Goal: Task Accomplishment & Management: Manage account settings

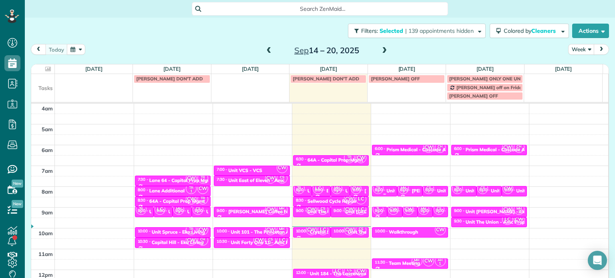
scroll to position [62, 0]
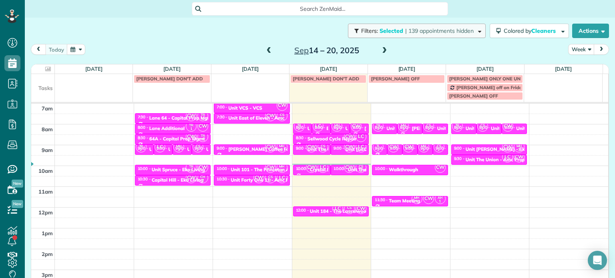
click at [418, 32] on span "| 139 appointments hidden" at bounding box center [439, 30] width 68 height 7
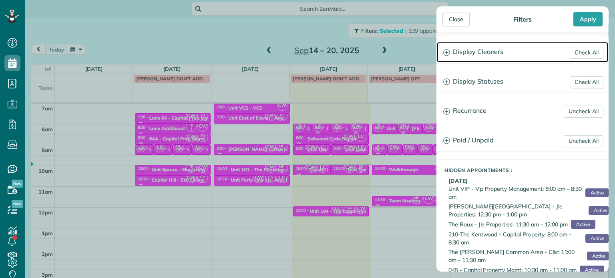
click at [483, 50] on h3 "Display Cleaners" at bounding box center [522, 52] width 171 height 20
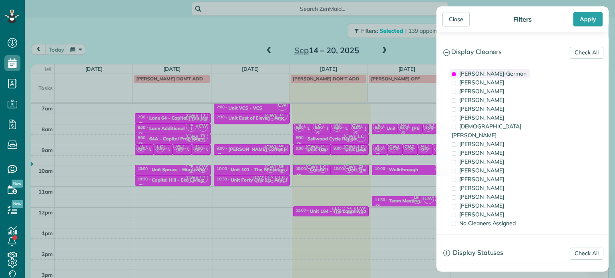
click at [487, 73] on span "[PERSON_NAME]-German" at bounding box center [492, 73] width 67 height 7
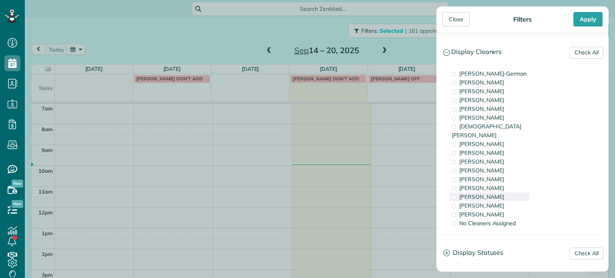
click at [498, 192] on div "[PERSON_NAME]" at bounding box center [489, 196] width 80 height 9
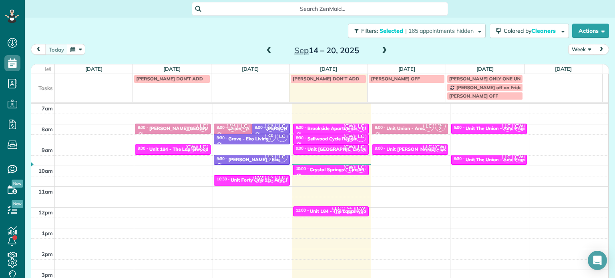
click at [323, 144] on div "Close Filters Apply Check All Display Cleaners [PERSON_NAME]-German [PERSON_NAM…" at bounding box center [307, 139] width 615 height 278
click at [418, 31] on span "| 165 appointments hidden" at bounding box center [439, 30] width 68 height 7
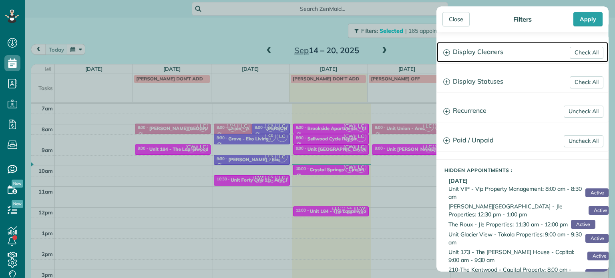
click at [493, 53] on h3 "Display Cleaners" at bounding box center [522, 52] width 171 height 20
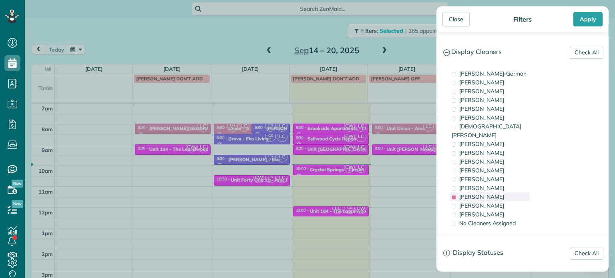
click at [486, 193] on span "[PERSON_NAME]" at bounding box center [481, 196] width 45 height 7
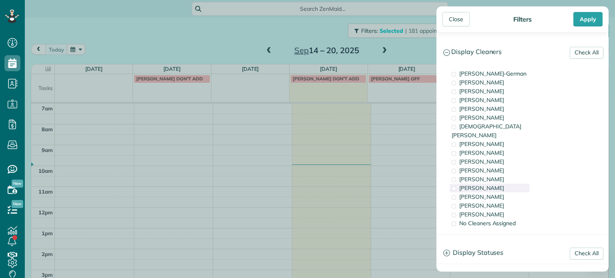
click at [487, 184] on span "[PERSON_NAME]" at bounding box center [481, 187] width 45 height 7
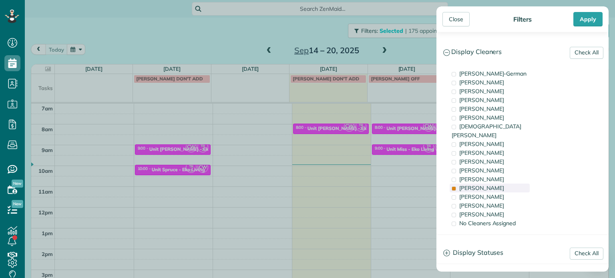
click at [487, 184] on span "[PERSON_NAME]" at bounding box center [481, 187] width 45 height 7
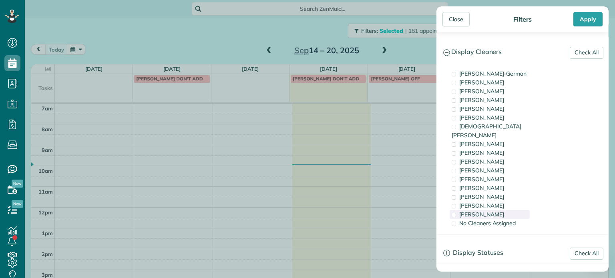
click at [487, 211] on span "[PERSON_NAME]" at bounding box center [481, 214] width 45 height 7
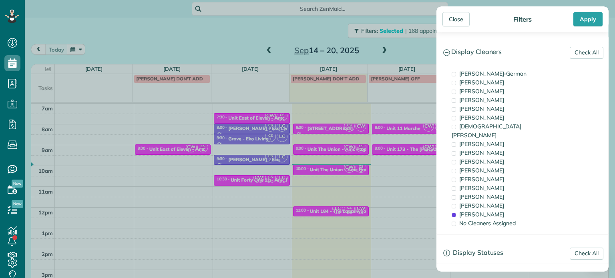
click at [339, 169] on div "Close Filters Apply Check All Display Cleaners [PERSON_NAME]-German [PERSON_NAM…" at bounding box center [307, 139] width 615 height 278
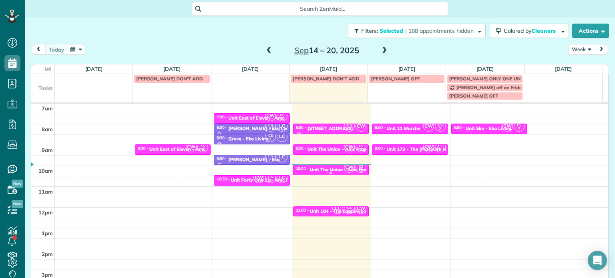
click at [332, 168] on div "Unit The Union - Amc Property" at bounding box center [344, 170] width 68 height 6
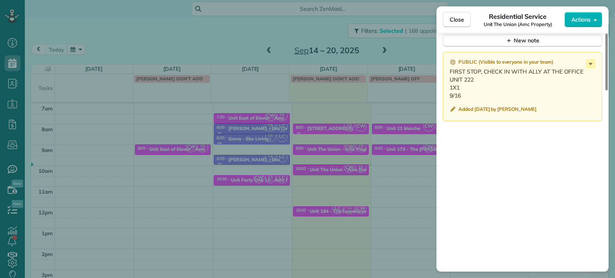
scroll to position [720, 0]
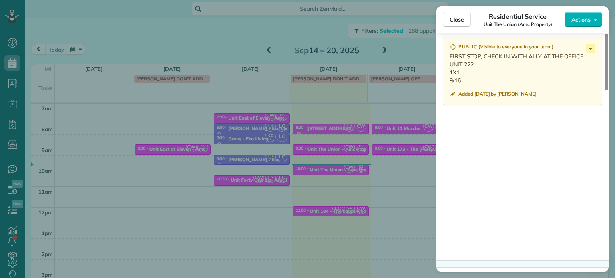
click at [379, 158] on div "Close Residential Service Unit The Union (Amc Property) Actions Status Active U…" at bounding box center [307, 139] width 615 height 278
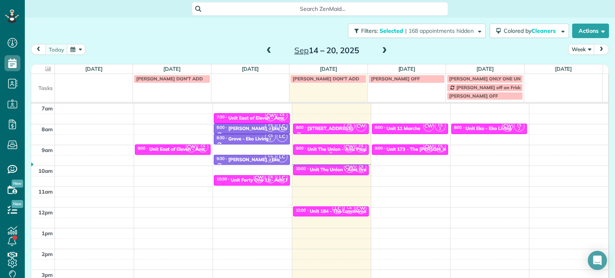
click at [323, 148] on div "Unit The Union - Amc Property" at bounding box center [341, 149] width 68 height 6
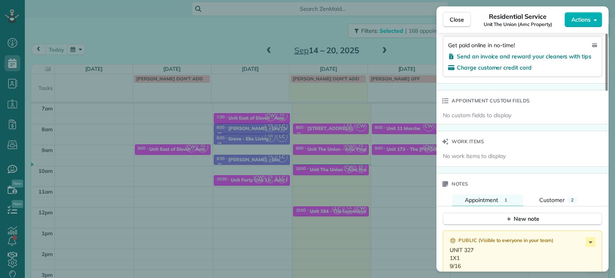
scroll to position [607, 0]
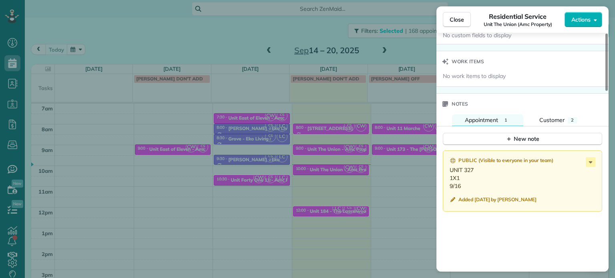
click at [371, 177] on div "Close Residential Service Unit The Union (Amc Property) Actions Status Active U…" at bounding box center [307, 139] width 615 height 278
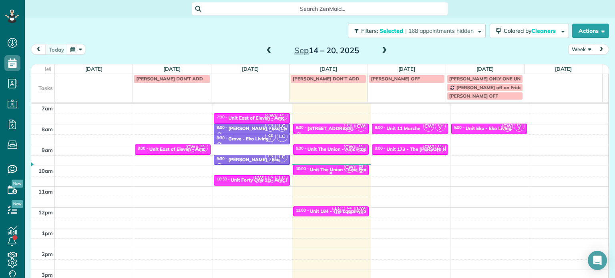
click at [328, 168] on div "Unit The Union - Amc Property" at bounding box center [344, 170] width 68 height 6
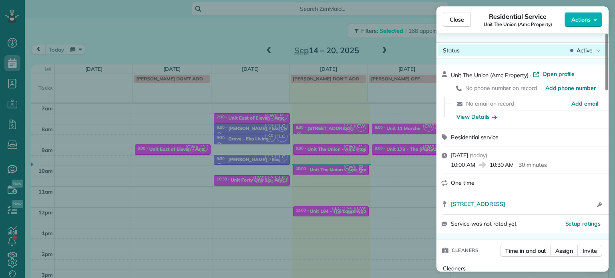
click at [584, 52] on span "Active" at bounding box center [584, 50] width 16 height 8
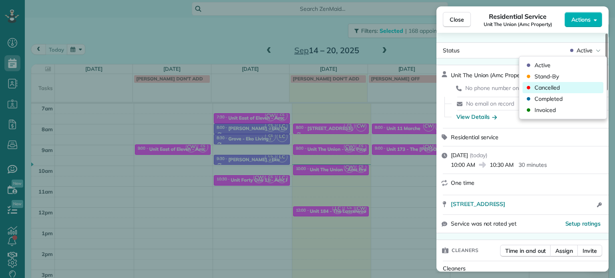
click at [562, 89] on div "Cancelled" at bounding box center [562, 87] width 81 height 11
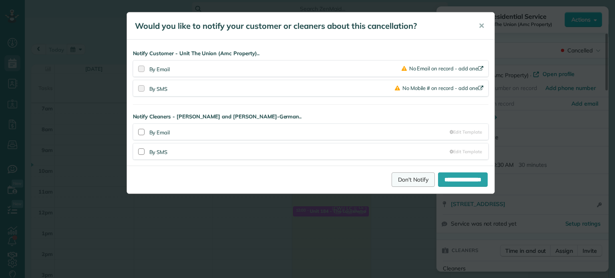
click at [402, 174] on link "Don't Notify" at bounding box center [412, 179] width 43 height 14
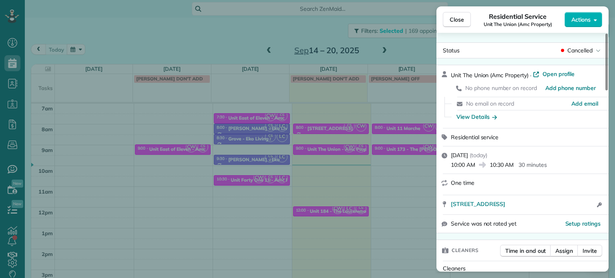
click at [349, 150] on div "Close Residential Service Unit The Union (Amc Property) Actions Status Cancelle…" at bounding box center [307, 139] width 615 height 278
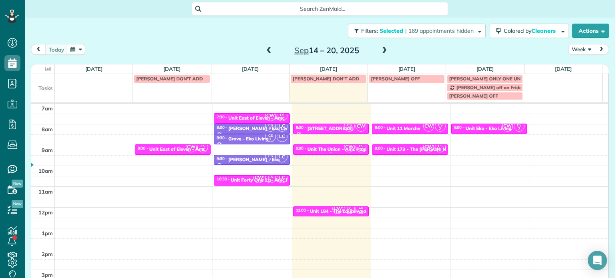
click at [335, 148] on div "Unit The Union - Amc Property" at bounding box center [341, 149] width 68 height 6
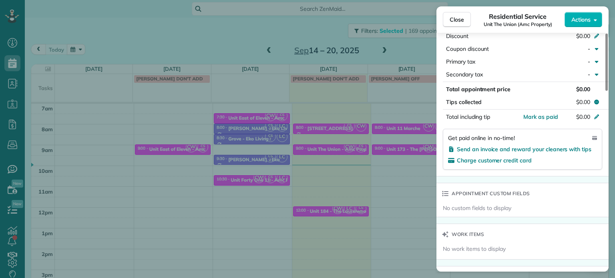
scroll to position [604, 0]
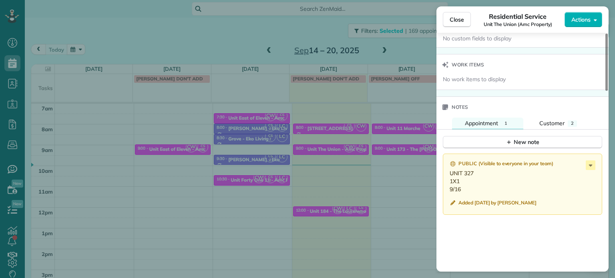
click at [378, 180] on div "Close Residential Service Unit The Union (Amc Property) Actions Status Active U…" at bounding box center [307, 139] width 615 height 278
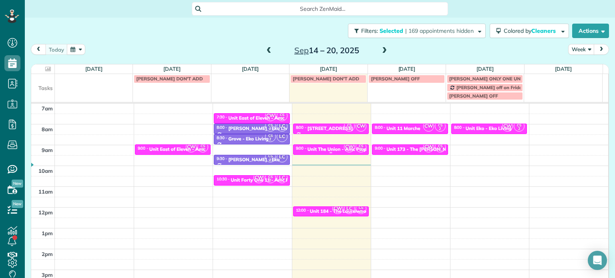
click at [328, 150] on div "Unit The Union - Amc Property" at bounding box center [341, 149] width 68 height 6
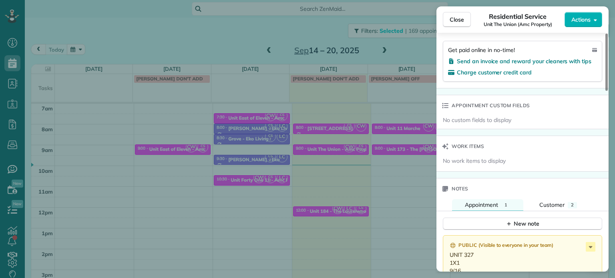
scroll to position [643, 0]
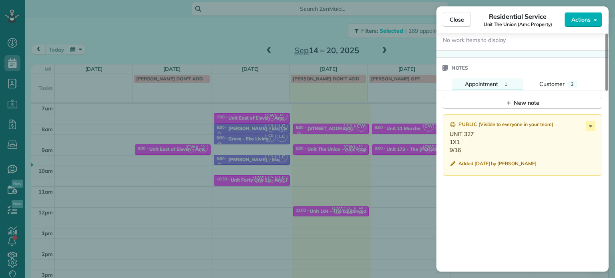
click at [396, 38] on div "Close Residential Service Unit The Union (Amc Property) Actions Status Active U…" at bounding box center [307, 139] width 615 height 278
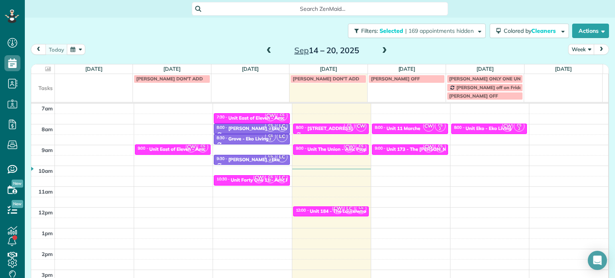
click at [385, 51] on div "[DATE] – [DATE]" at bounding box center [327, 50] width 128 height 13
click at [381, 49] on span at bounding box center [384, 50] width 9 height 7
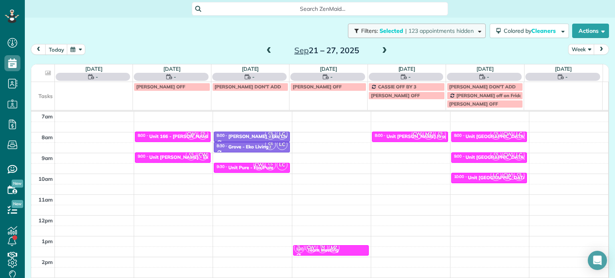
click at [407, 28] on span "| 123 appointments hidden" at bounding box center [439, 30] width 68 height 7
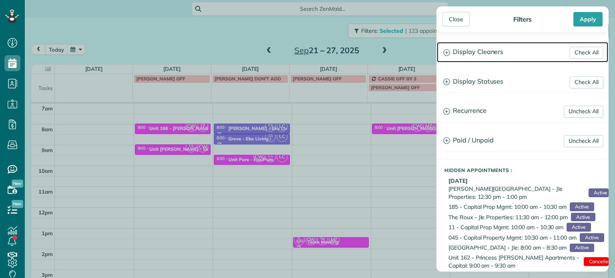
click at [488, 55] on h3 "Display Cleaners" at bounding box center [522, 52] width 171 height 20
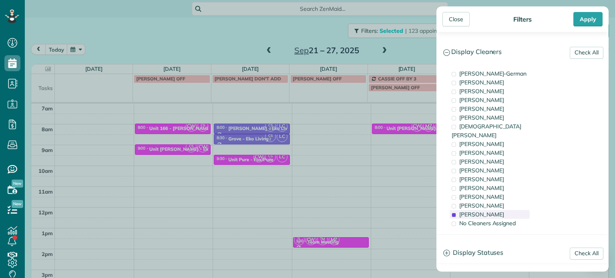
click at [506, 210] on div "[PERSON_NAME]" at bounding box center [489, 214] width 80 height 9
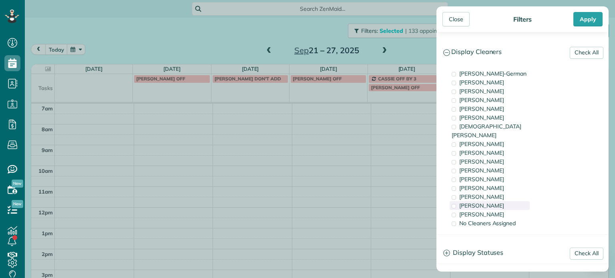
click at [506, 201] on div "[PERSON_NAME]" at bounding box center [489, 205] width 80 height 9
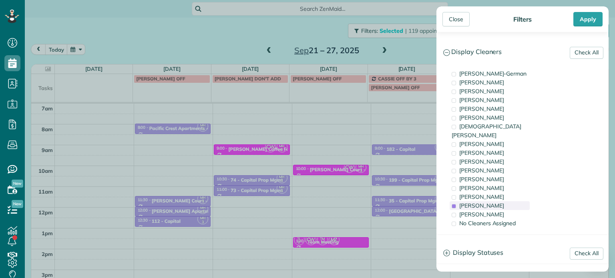
click at [506, 201] on div "[PERSON_NAME]" at bounding box center [489, 205] width 80 height 9
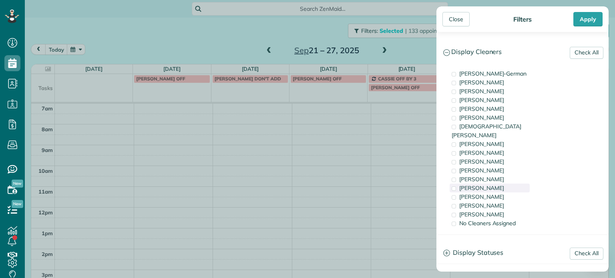
click at [506, 184] on div "[PERSON_NAME]" at bounding box center [489, 188] width 80 height 9
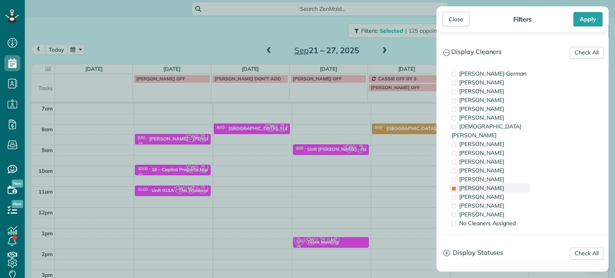
click at [506, 184] on div "[PERSON_NAME]" at bounding box center [489, 188] width 80 height 9
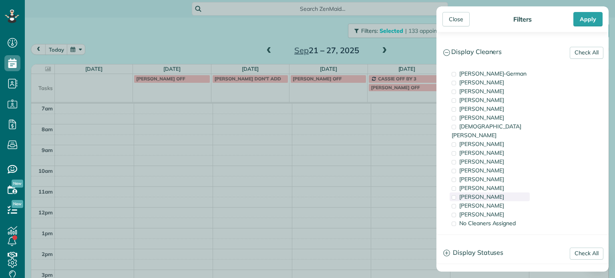
click at [505, 192] on div "[PERSON_NAME]" at bounding box center [489, 196] width 80 height 9
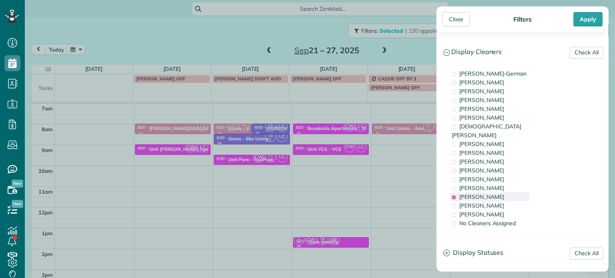
click at [505, 192] on div "[PERSON_NAME]" at bounding box center [489, 196] width 80 height 9
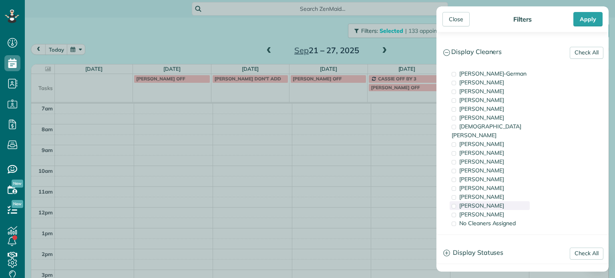
click at [507, 201] on div "[PERSON_NAME]" at bounding box center [489, 205] width 80 height 9
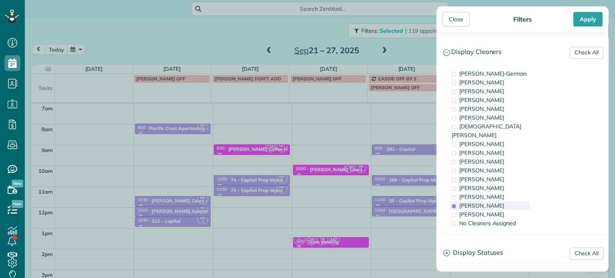
click at [507, 201] on div "[PERSON_NAME]" at bounding box center [489, 205] width 80 height 9
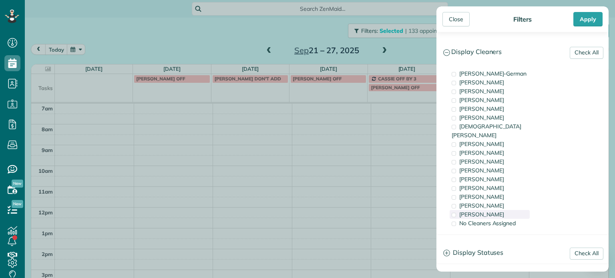
click at [507, 210] on div "[PERSON_NAME]" at bounding box center [489, 214] width 80 height 9
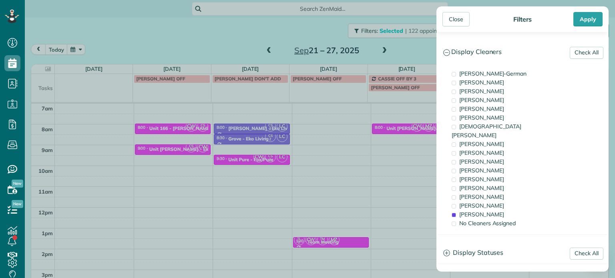
click at [328, 128] on div "Close Filters Apply Check All Display Cleaners [PERSON_NAME]-German [PERSON_NAM…" at bounding box center [307, 139] width 615 height 278
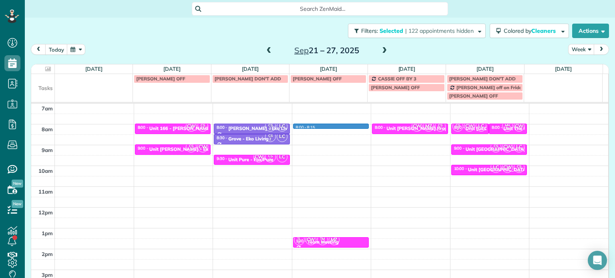
click at [328, 128] on div "4am 5am 6am 7am 8am 9am 10am 11am 12pm 1pm 2pm 3pm 4pm 5pm CW CS 2 8:00 - 8:30 …" at bounding box center [319, 186] width 577 height 291
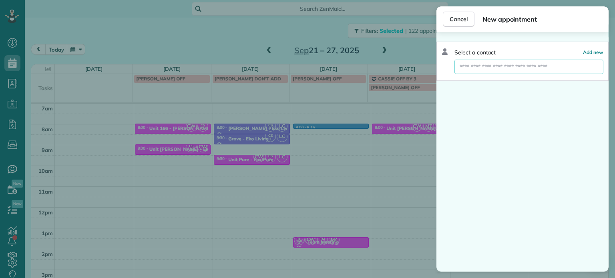
click at [477, 71] on input "text" at bounding box center [528, 67] width 149 height 14
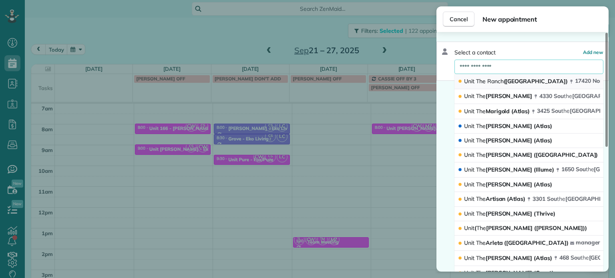
type input "**********"
click at [488, 81] on span "Ranch" at bounding box center [495, 81] width 16 height 7
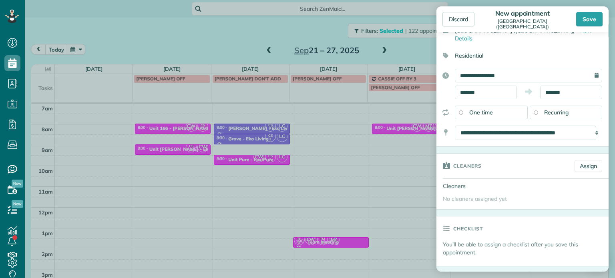
scroll to position [40, 0]
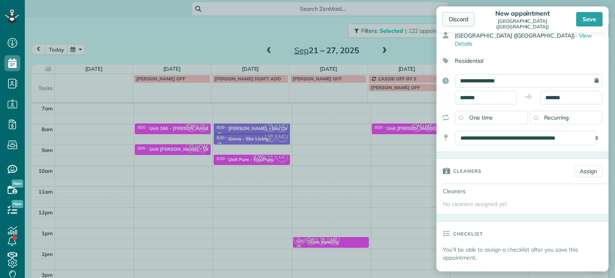
click at [464, 23] on div "Discard" at bounding box center [458, 19] width 32 height 14
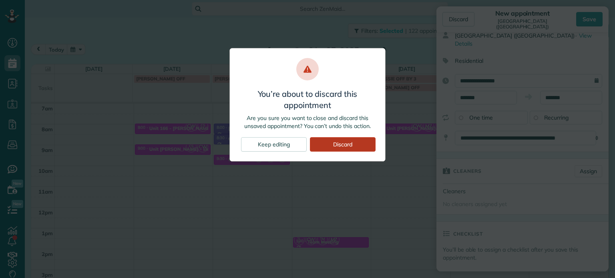
click at [346, 144] on div "Discard" at bounding box center [343, 144] width 66 height 14
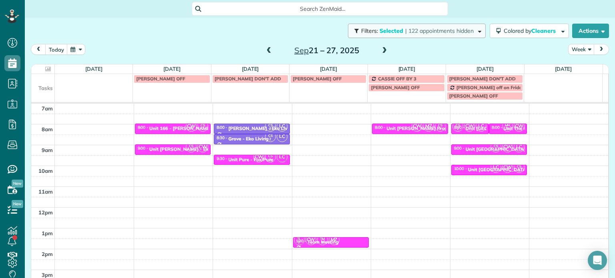
click at [460, 35] on button "Filters: Selected | 122 appointments hidden" at bounding box center [417, 31] width 138 height 14
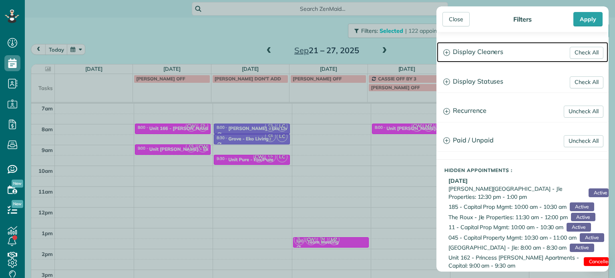
click at [477, 47] on h3 "Display Cleaners" at bounding box center [522, 52] width 171 height 20
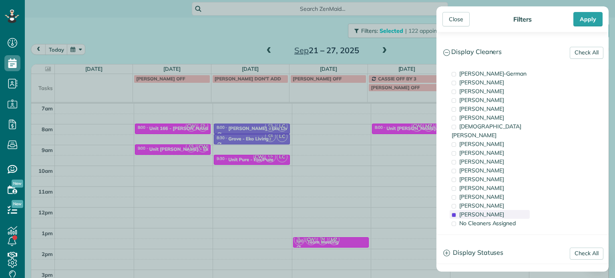
click at [486, 210] on div "[PERSON_NAME]" at bounding box center [489, 214] width 80 height 9
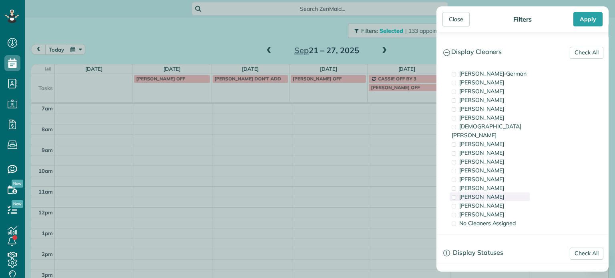
click at [483, 193] on span "[PERSON_NAME]" at bounding box center [481, 196] width 45 height 7
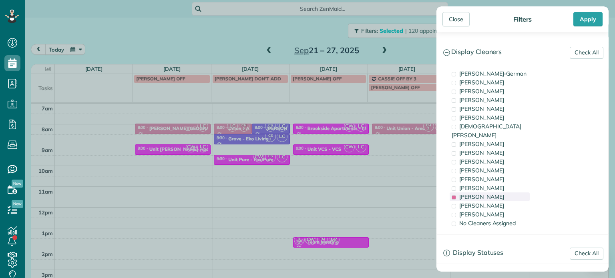
click at [483, 193] on span "[PERSON_NAME]" at bounding box center [481, 196] width 45 height 7
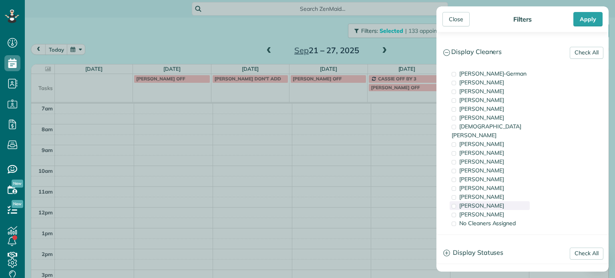
click at [482, 202] on span "[PERSON_NAME]" at bounding box center [481, 205] width 45 height 7
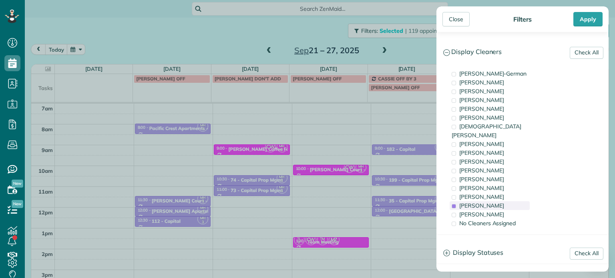
click at [482, 202] on span "[PERSON_NAME]" at bounding box center [481, 205] width 45 height 7
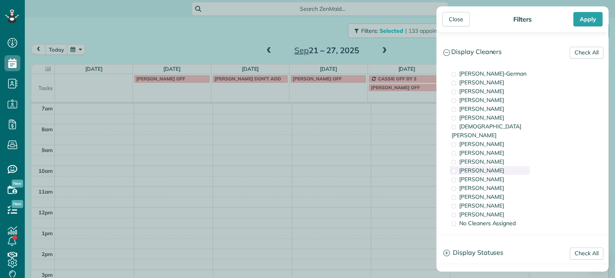
click at [479, 167] on span "[PERSON_NAME]" at bounding box center [481, 170] width 45 height 7
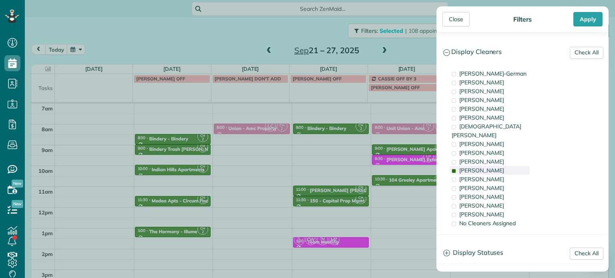
click at [479, 167] on span "[PERSON_NAME]" at bounding box center [481, 170] width 45 height 7
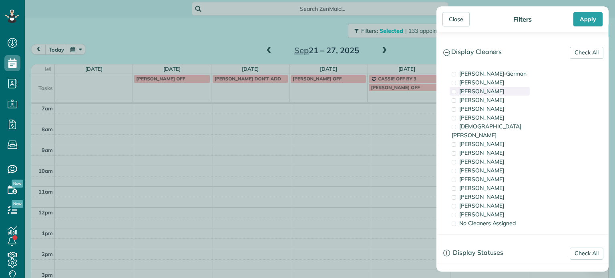
click at [486, 94] on span "[PERSON_NAME]" at bounding box center [481, 91] width 45 height 7
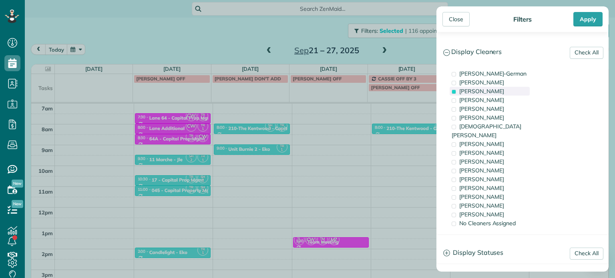
click at [493, 92] on span "[PERSON_NAME]" at bounding box center [481, 91] width 45 height 7
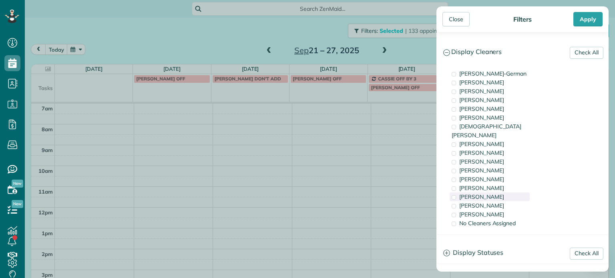
click at [498, 192] on div "[PERSON_NAME]" at bounding box center [489, 196] width 80 height 9
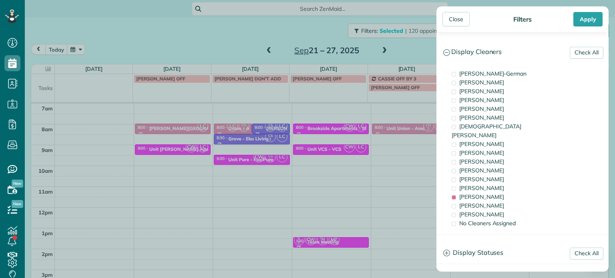
click at [318, 179] on div "Close Filters Apply Check All Display Cleaners [PERSON_NAME]-German [PERSON_NAM…" at bounding box center [307, 139] width 615 height 278
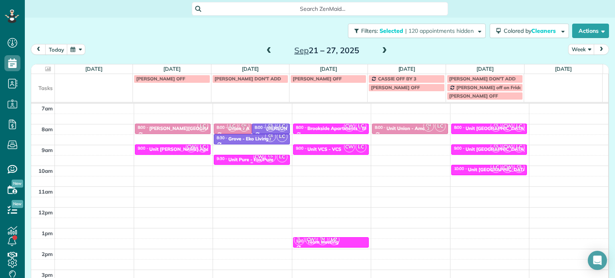
click at [259, 158] on div "CW CS 2 LC" at bounding box center [270, 157] width 35 height 12
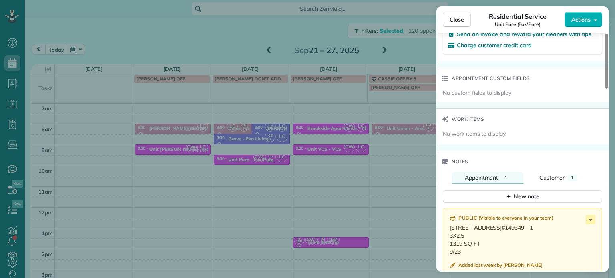
scroll to position [724, 0]
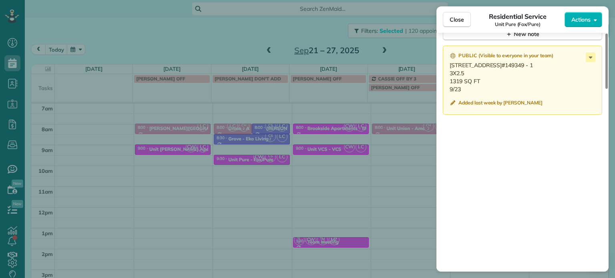
click at [317, 165] on div "Close Residential Service Unit Pure (Fox/Pure) Actions Status Active Unit Pure …" at bounding box center [307, 139] width 615 height 278
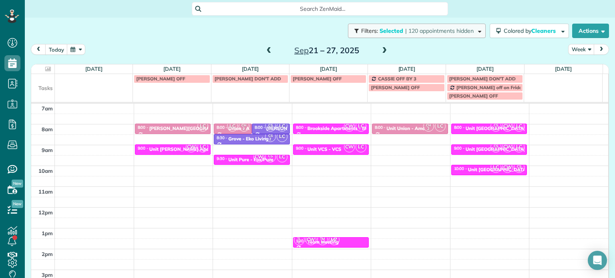
click at [409, 30] on span "| 120 appointments hidden" at bounding box center [439, 30] width 68 height 7
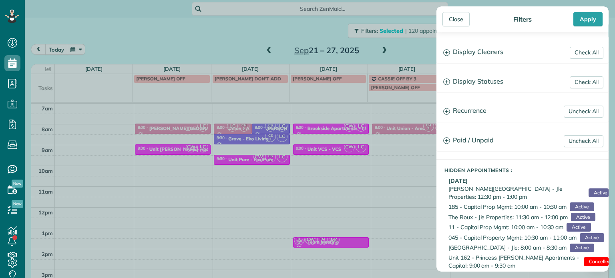
click at [294, 32] on div "Close Filters Apply Check All Display Cleaners [PERSON_NAME]-German [PERSON_NAM…" at bounding box center [307, 139] width 615 height 278
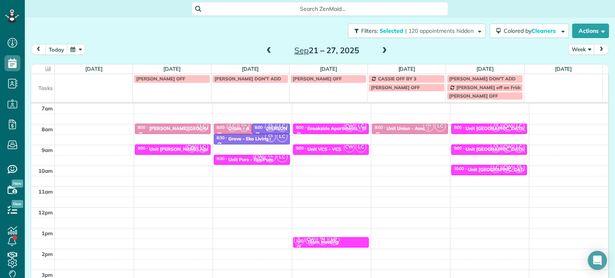
click at [266, 51] on span at bounding box center [269, 50] width 9 height 7
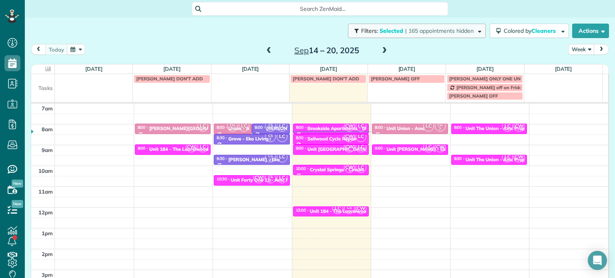
click at [416, 32] on span "| 165 appointments hidden" at bounding box center [439, 30] width 68 height 7
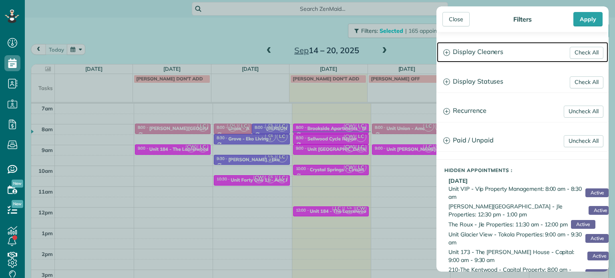
click at [475, 46] on h3 "Display Cleaners" at bounding box center [522, 52] width 171 height 20
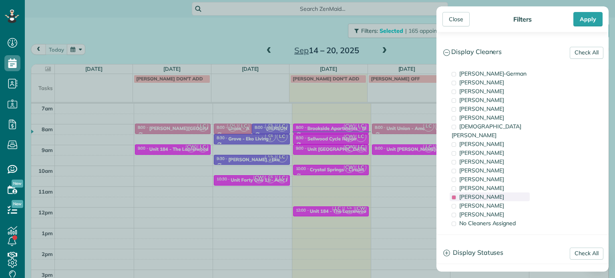
click at [480, 193] on span "[PERSON_NAME]" at bounding box center [481, 196] width 45 height 7
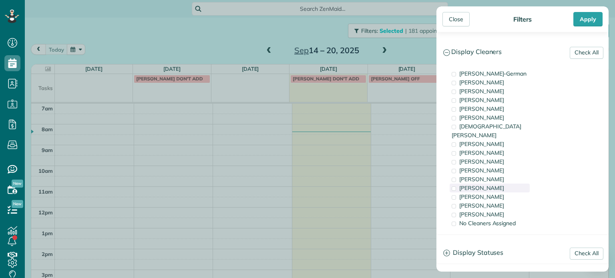
click at [482, 184] on span "[PERSON_NAME]" at bounding box center [481, 187] width 45 height 7
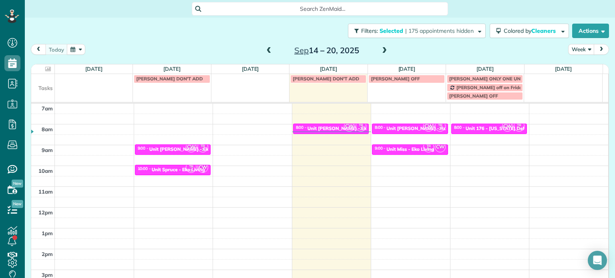
click at [424, 157] on div "Close Filters Apply Check All Display Cleaners [PERSON_NAME]-German [PERSON_NAM…" at bounding box center [307, 139] width 615 height 278
click at [409, 147] on div "Unit Miss - Eko Living" at bounding box center [410, 149] width 48 height 6
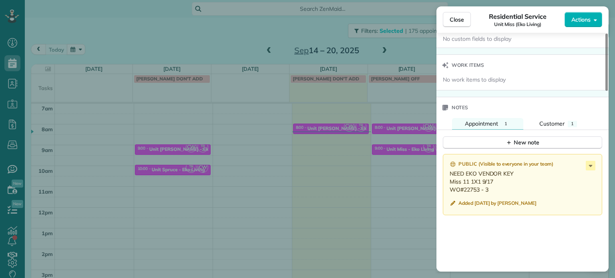
scroll to position [605, 0]
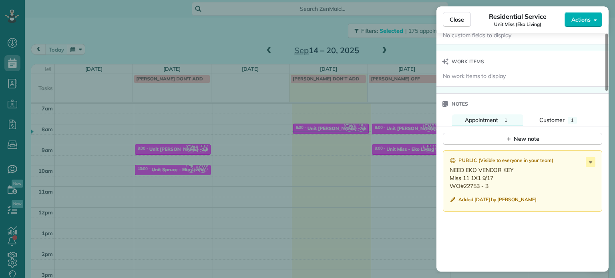
click at [403, 153] on div "Close Residential Service Unit Miss (Eko Living) Actions Status Active Unit Mis…" at bounding box center [307, 139] width 615 height 278
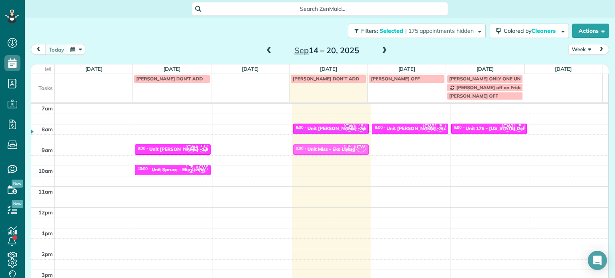
drag, startPoint x: 406, startPoint y: 147, endPoint x: 361, endPoint y: 148, distance: 45.2
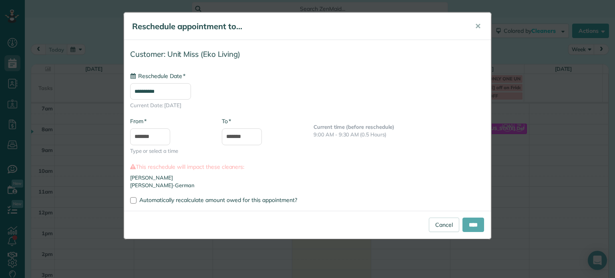
type input "**********"
click at [472, 225] on input "****" at bounding box center [473, 225] width 22 height 14
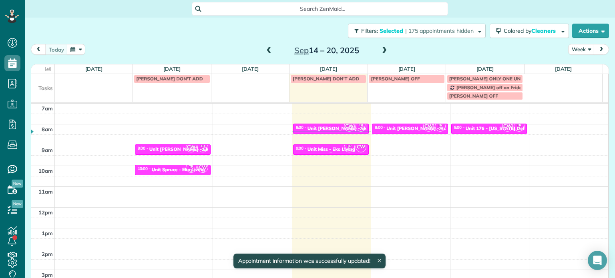
click at [320, 148] on div "Unit Miss - Eko Living" at bounding box center [331, 149] width 48 height 6
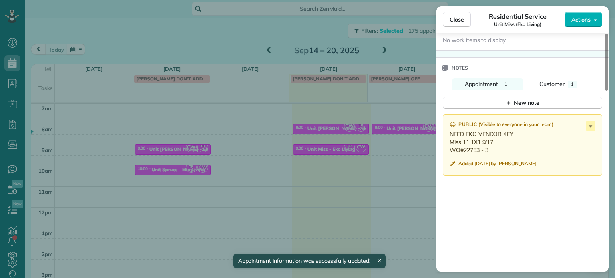
scroll to position [643, 0]
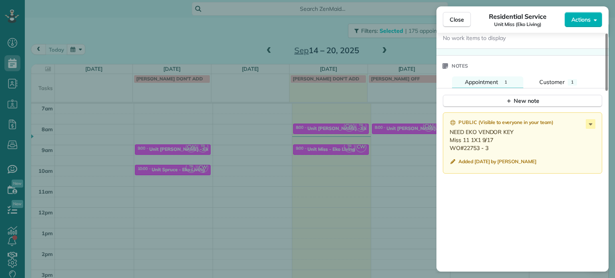
click at [398, 56] on div "Close Residential Service Unit Miss (Eko Living) Actions Status Active Unit Mis…" at bounding box center [307, 139] width 615 height 278
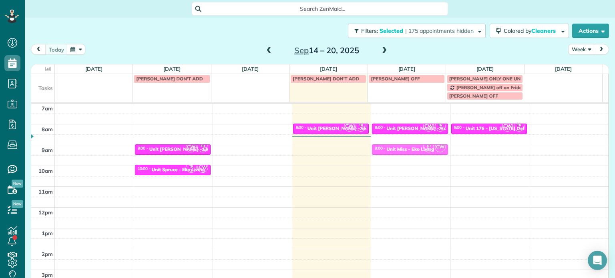
drag, startPoint x: 323, startPoint y: 150, endPoint x: 381, endPoint y: 148, distance: 57.3
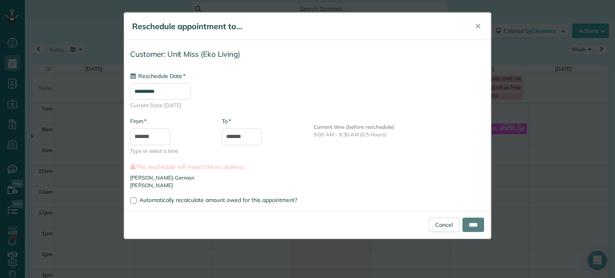
type input "**********"
click at [477, 228] on input "****" at bounding box center [473, 225] width 22 height 14
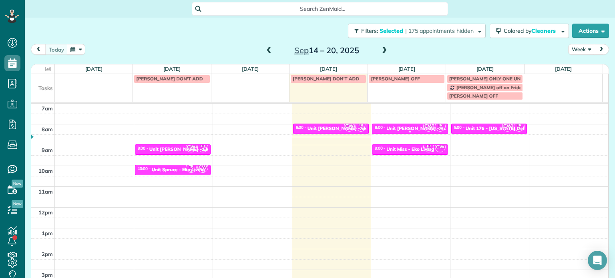
click at [409, 128] on div "Unit [PERSON_NAME] - Rcm Properties" at bounding box center [430, 129] width 88 height 6
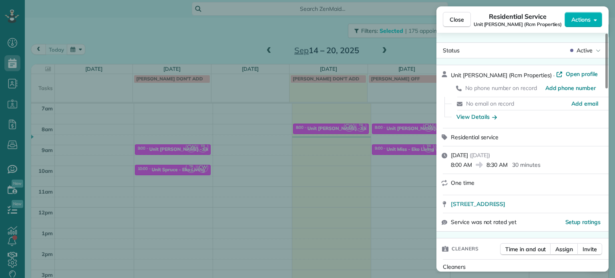
click at [398, 137] on div "Close Residential Service Unit [GEOGRAPHIC_DATA] (Rcm Properties) Actions Statu…" at bounding box center [307, 139] width 615 height 278
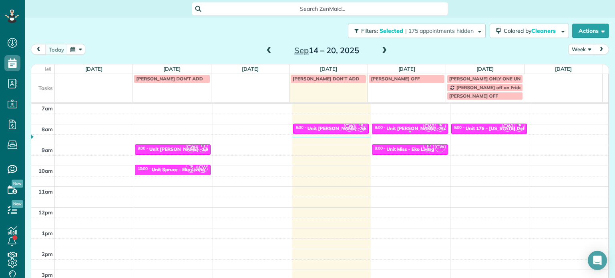
click at [408, 127] on div "Unit [PERSON_NAME] - Rcm Properties" at bounding box center [430, 129] width 88 height 6
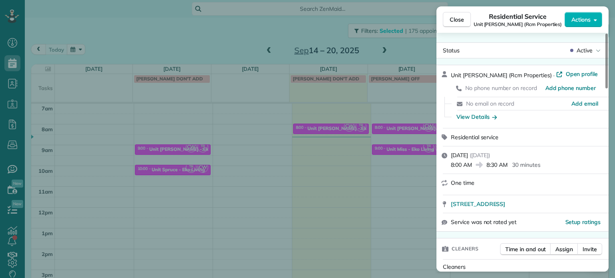
click at [400, 44] on div "Close Residential Service Unit [GEOGRAPHIC_DATA] (Rcm Properties) Actions Statu…" at bounding box center [307, 139] width 615 height 278
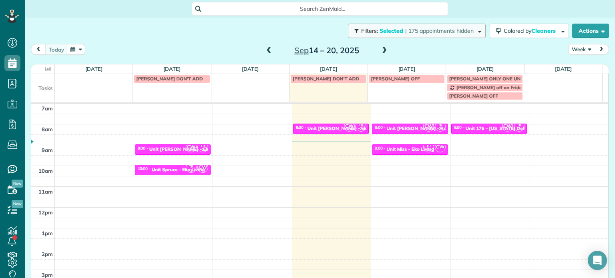
click at [434, 30] on span "| 175 appointments hidden" at bounding box center [439, 30] width 68 height 7
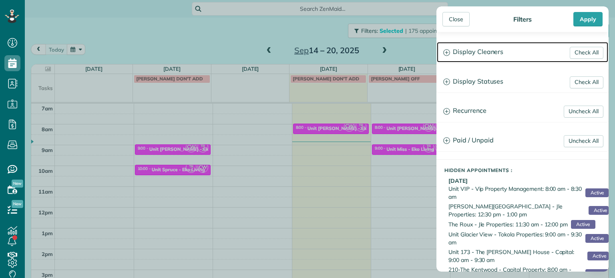
click at [464, 48] on h3 "Display Cleaners" at bounding box center [522, 52] width 171 height 20
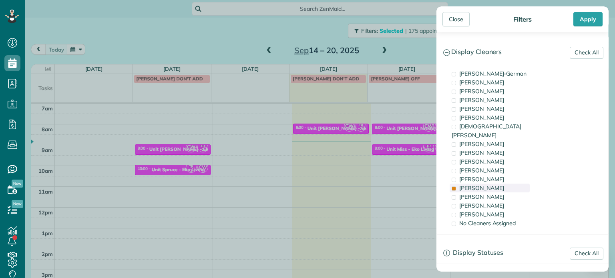
click at [499, 184] on div "[PERSON_NAME]" at bounding box center [489, 188] width 80 height 9
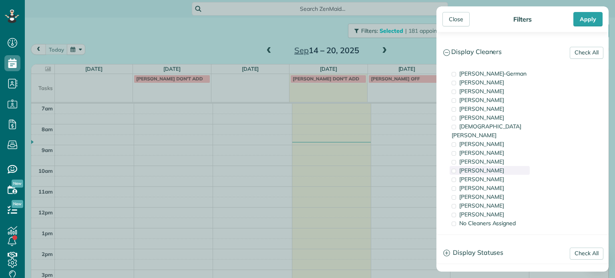
click at [503, 166] on div "[PERSON_NAME]" at bounding box center [489, 170] width 80 height 9
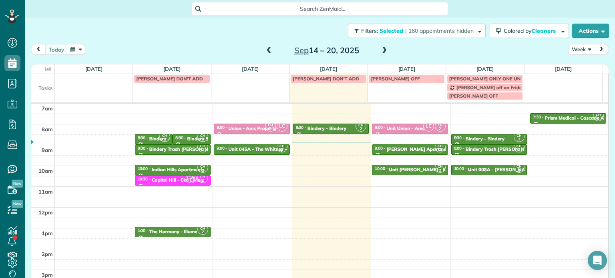
click at [397, 143] on div "Close Filters Apply Check All Display Cleaners [PERSON_NAME]-German [PERSON_NAM…" at bounding box center [307, 139] width 615 height 278
click at [382, 47] on span at bounding box center [384, 50] width 9 height 7
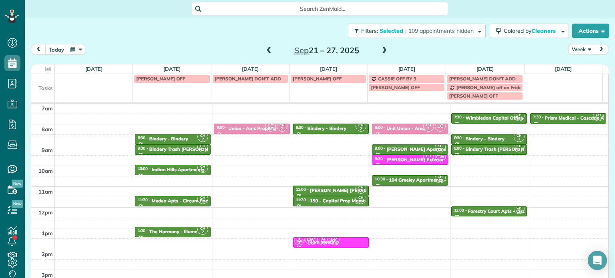
click at [268, 53] on span at bounding box center [269, 50] width 9 height 7
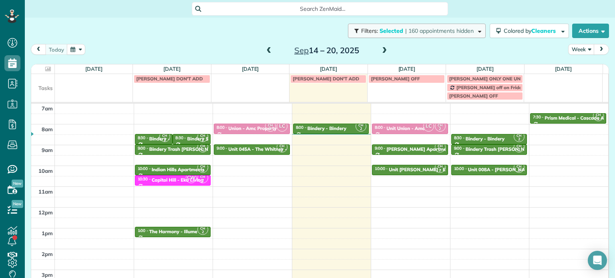
click at [414, 29] on span "| 160 appointments hidden" at bounding box center [439, 30] width 68 height 7
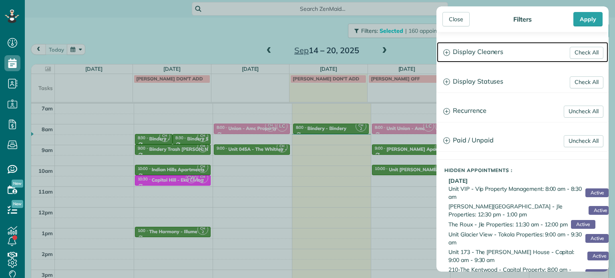
click at [465, 60] on h3 "Display Cleaners" at bounding box center [522, 52] width 171 height 20
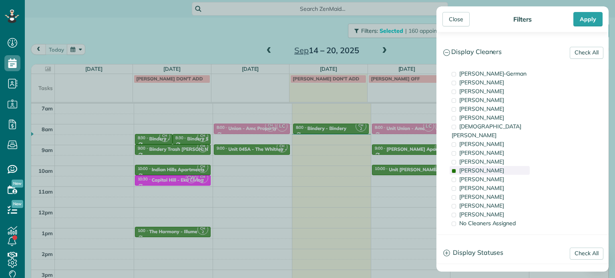
click at [479, 167] on span "[PERSON_NAME]" at bounding box center [481, 170] width 45 height 7
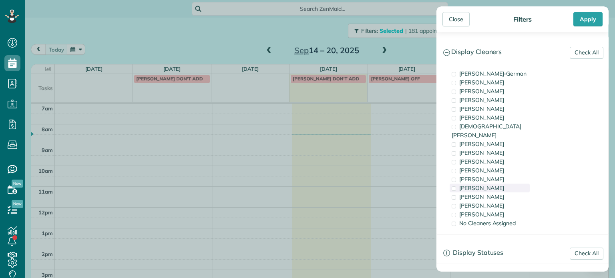
click at [491, 184] on div "[PERSON_NAME]" at bounding box center [489, 188] width 80 height 9
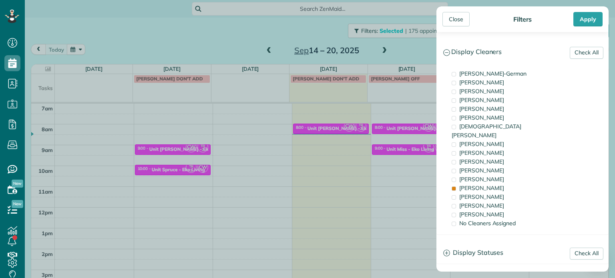
click at [346, 154] on div "Close Filters Apply Check All Display Cleaners [PERSON_NAME]-German [PERSON_NAM…" at bounding box center [307, 139] width 615 height 278
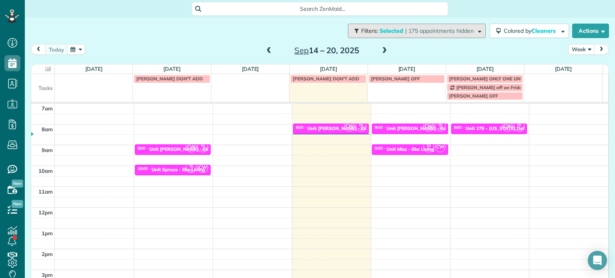
click at [425, 31] on span "| 175 appointments hidden" at bounding box center [439, 30] width 68 height 7
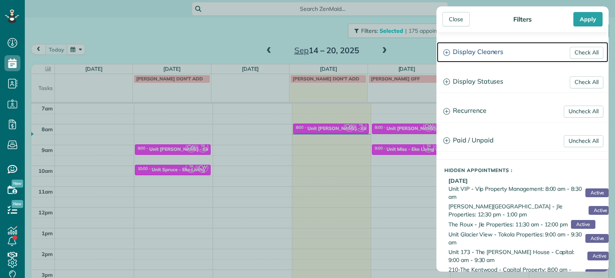
click at [493, 52] on h3 "Display Cleaners" at bounding box center [522, 52] width 171 height 20
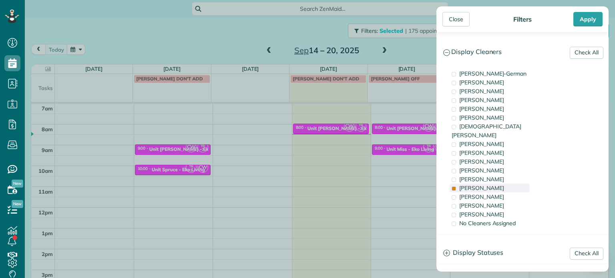
click at [489, 184] on div "[PERSON_NAME]" at bounding box center [489, 188] width 80 height 9
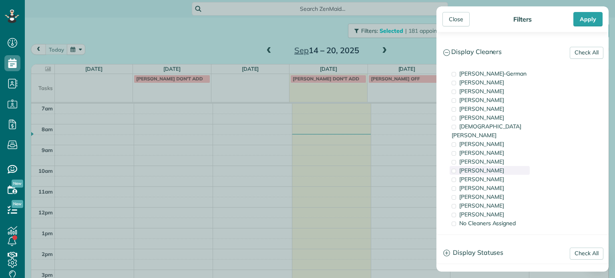
click at [499, 166] on div "[PERSON_NAME]" at bounding box center [489, 170] width 80 height 9
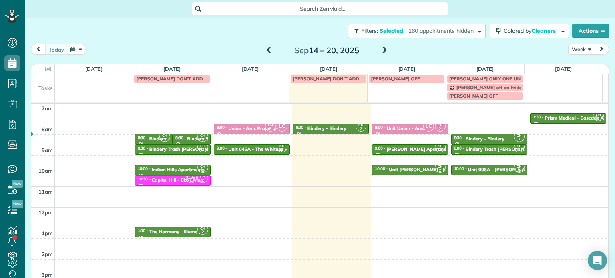
click at [351, 142] on div "Close Filters Apply Check All Display Cleaners [PERSON_NAME]-German [PERSON_NAM…" at bounding box center [307, 139] width 615 height 278
click at [397, 168] on div "Unit [PERSON_NAME] - Eko" at bounding box center [420, 170] width 62 height 6
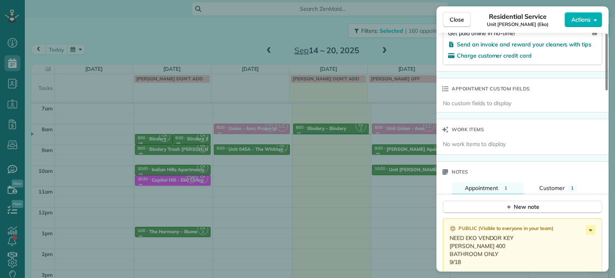
scroll to position [563, 0]
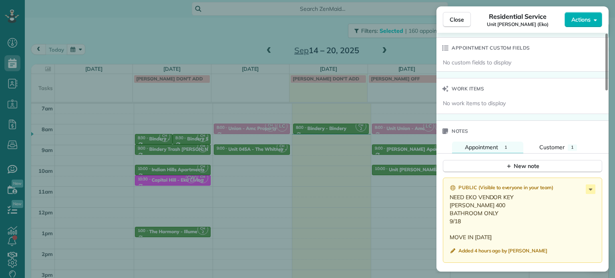
click at [399, 54] on div "Close Residential Service Unit [PERSON_NAME] (Eko) Actions Status Active Unit […" at bounding box center [307, 139] width 615 height 278
